Goal: Information Seeking & Learning: Learn about a topic

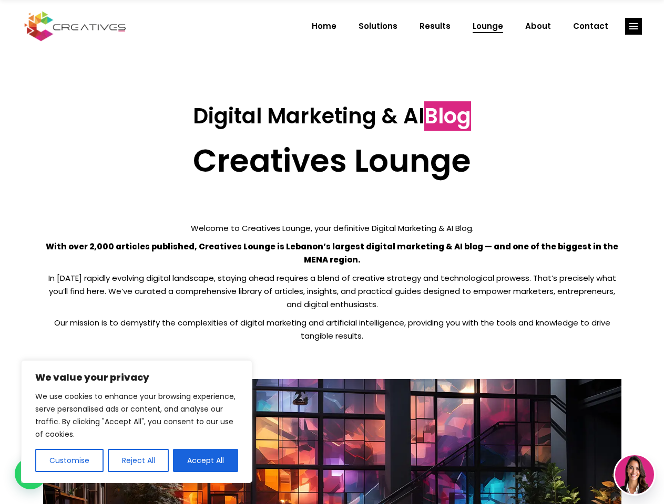
click at [332, 252] on p "With over 2,000 articles published, Creatives Lounge is Lebanon’s largest digit…" at bounding box center [332, 253] width 578 height 26
click at [69, 461] on button "Customise" at bounding box center [69, 460] width 68 height 23
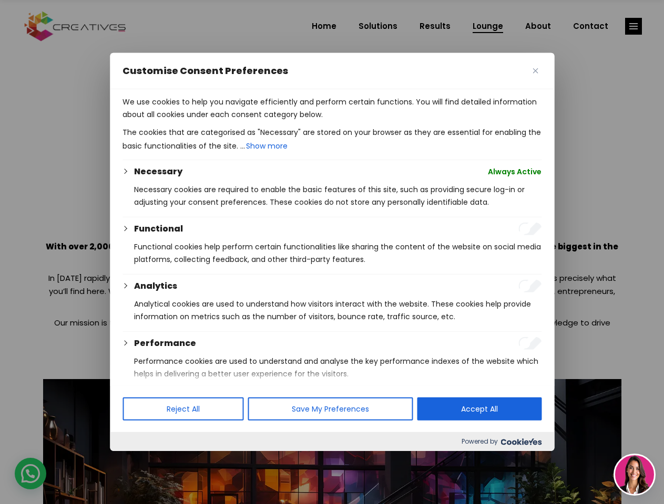
click at [138, 461] on div at bounding box center [332, 252] width 664 height 504
click at [205, 121] on p "We use cookies to help you navigate efficiently and perform certain functions. …" at bounding box center [331, 108] width 419 height 25
click at [633, 26] on div at bounding box center [332, 252] width 664 height 504
click at [634, 475] on img at bounding box center [634, 475] width 39 height 39
